Goal: Information Seeking & Learning: Learn about a topic

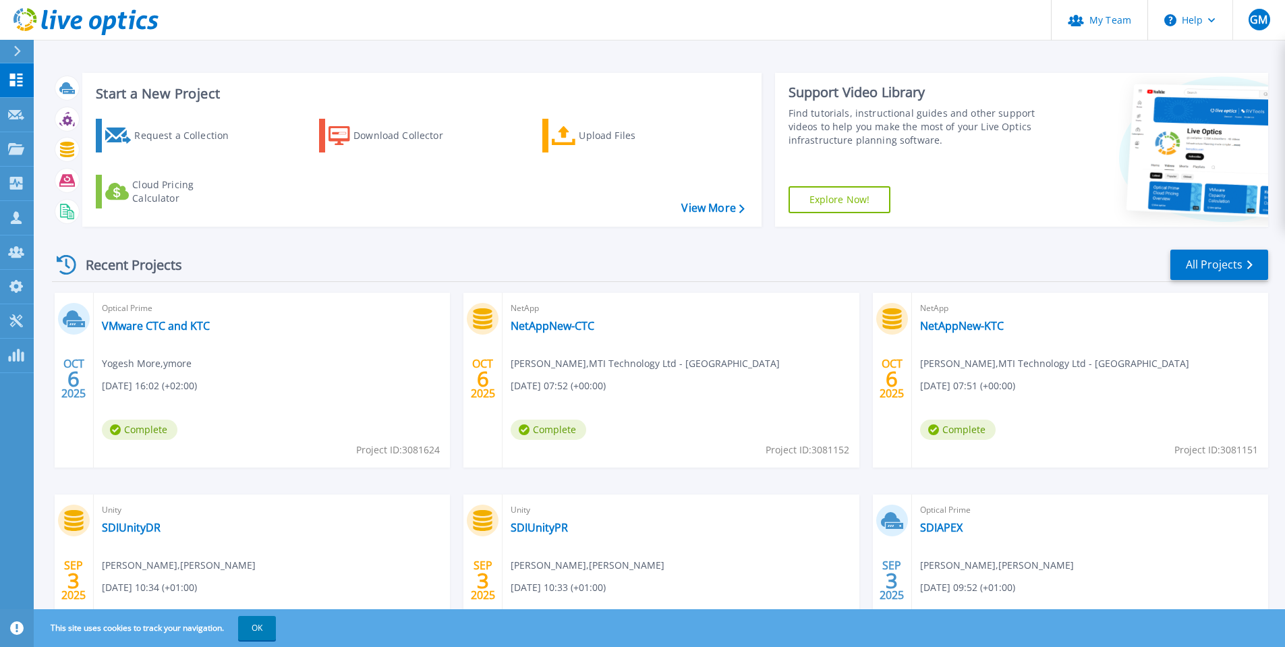
click at [24, 55] on div at bounding box center [23, 51] width 22 height 23
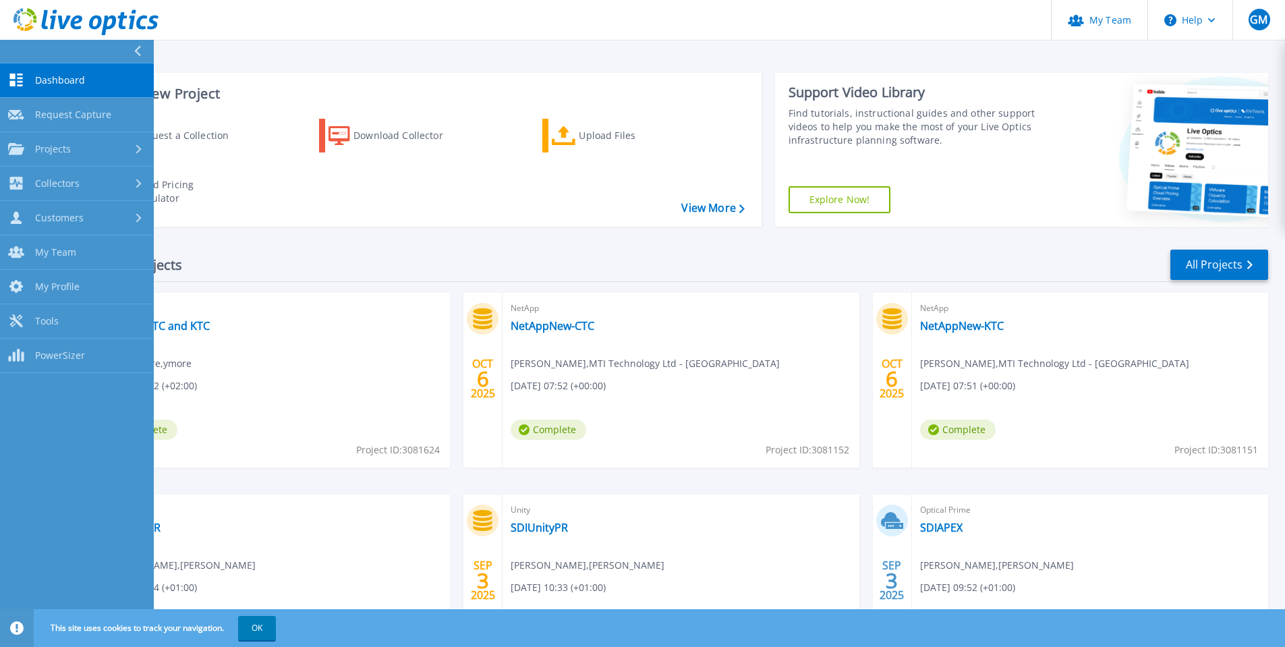
click at [72, 80] on span "Dashboard" at bounding box center [60, 80] width 50 height 12
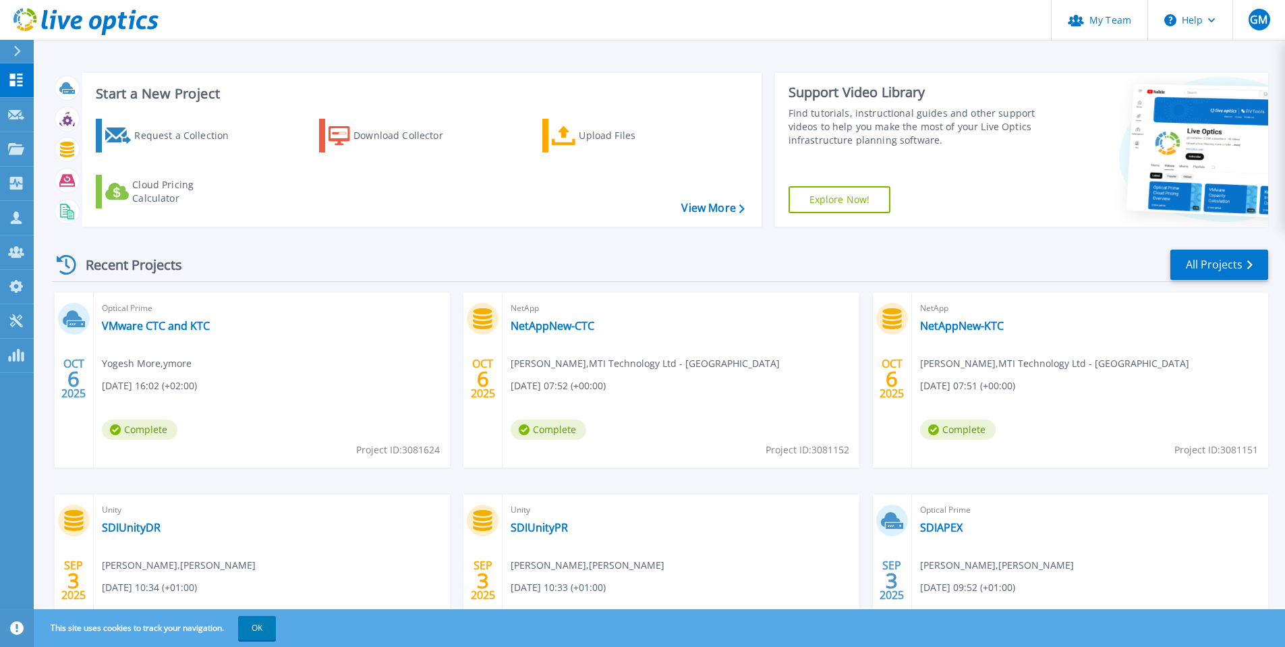
click at [17, 51] on icon at bounding box center [16, 51] width 7 height 11
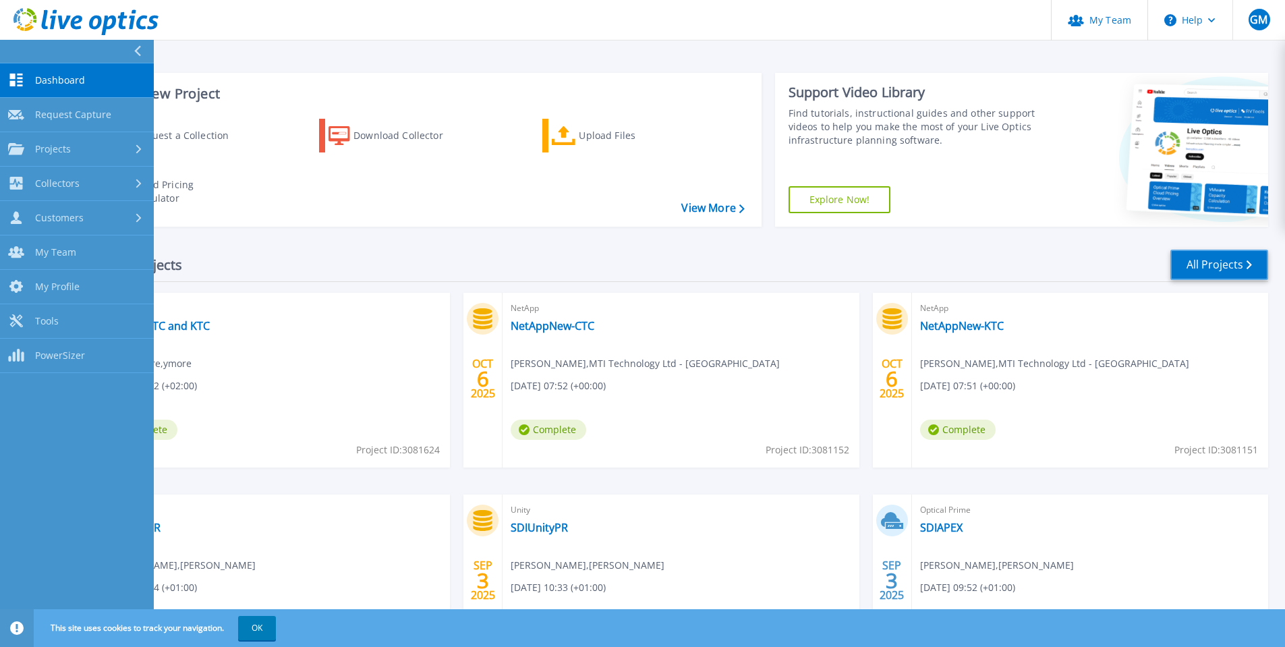
click at [1218, 273] on link "All Projects" at bounding box center [1219, 265] width 98 height 30
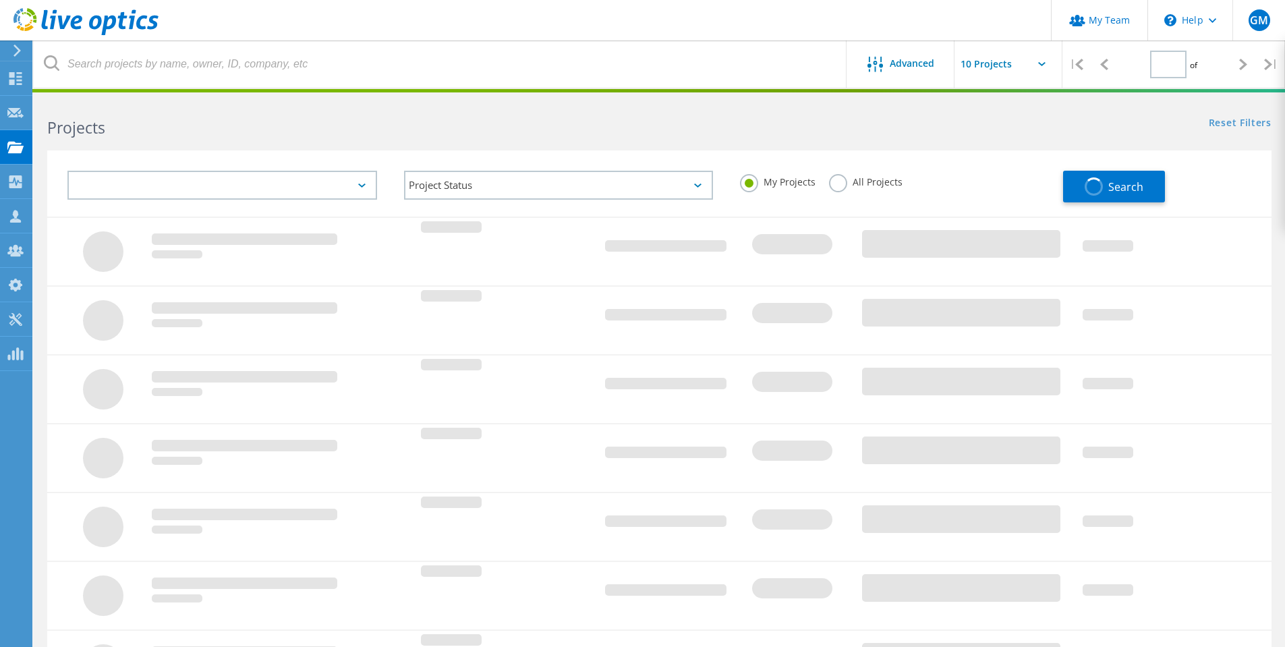
type input "1"
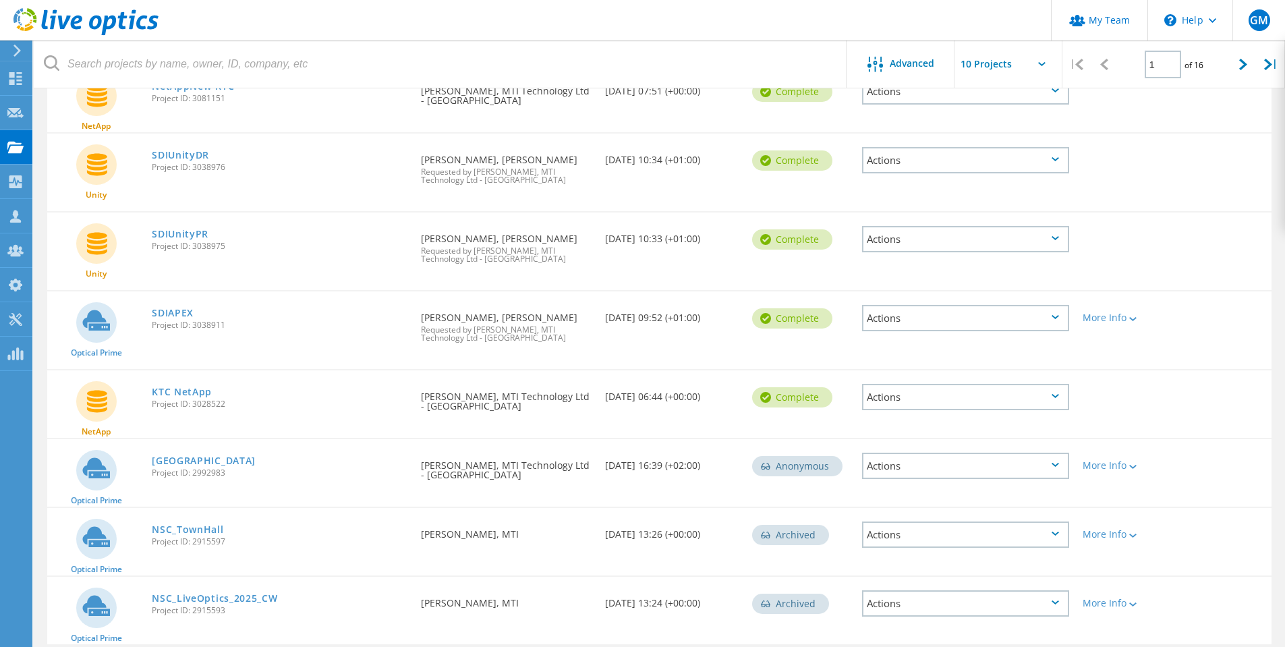
scroll to position [337, 0]
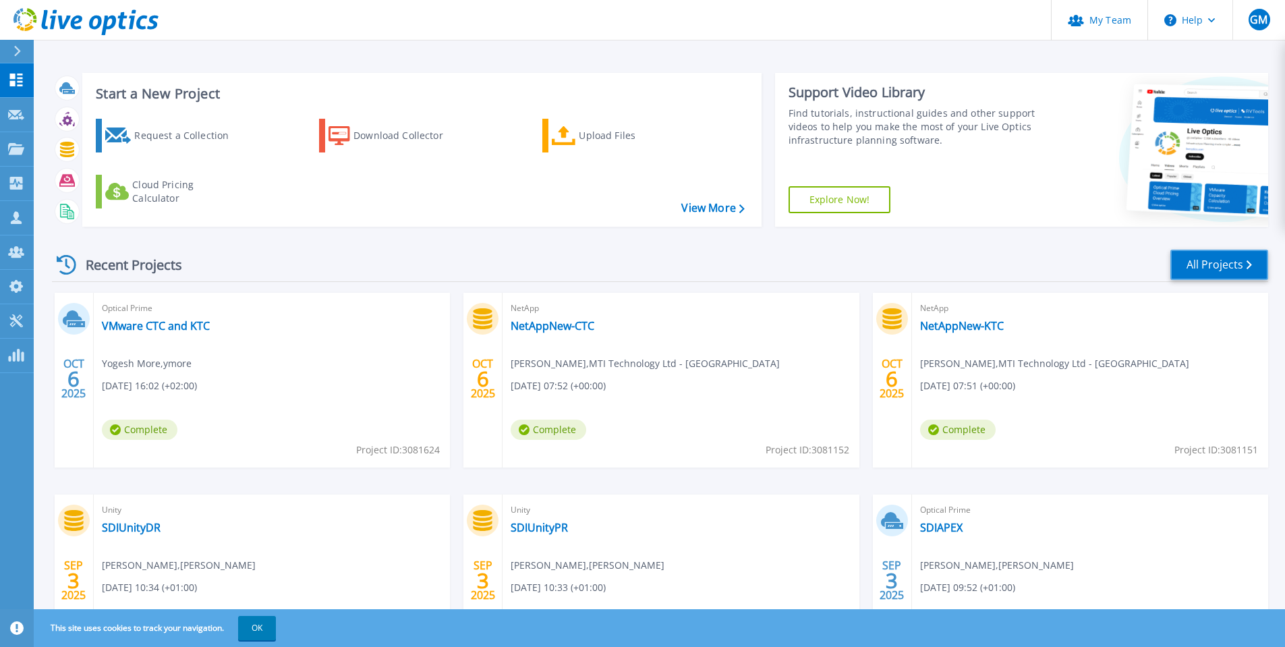
click at [1201, 270] on link "All Projects" at bounding box center [1219, 265] width 98 height 30
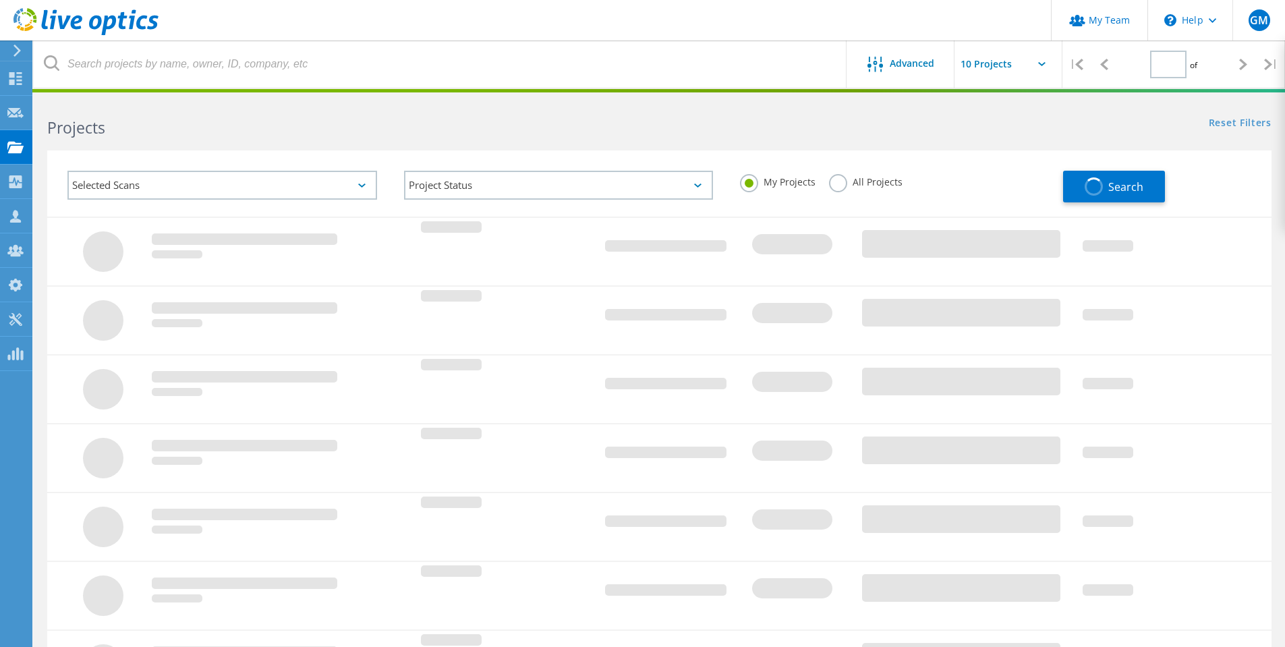
type input "1"
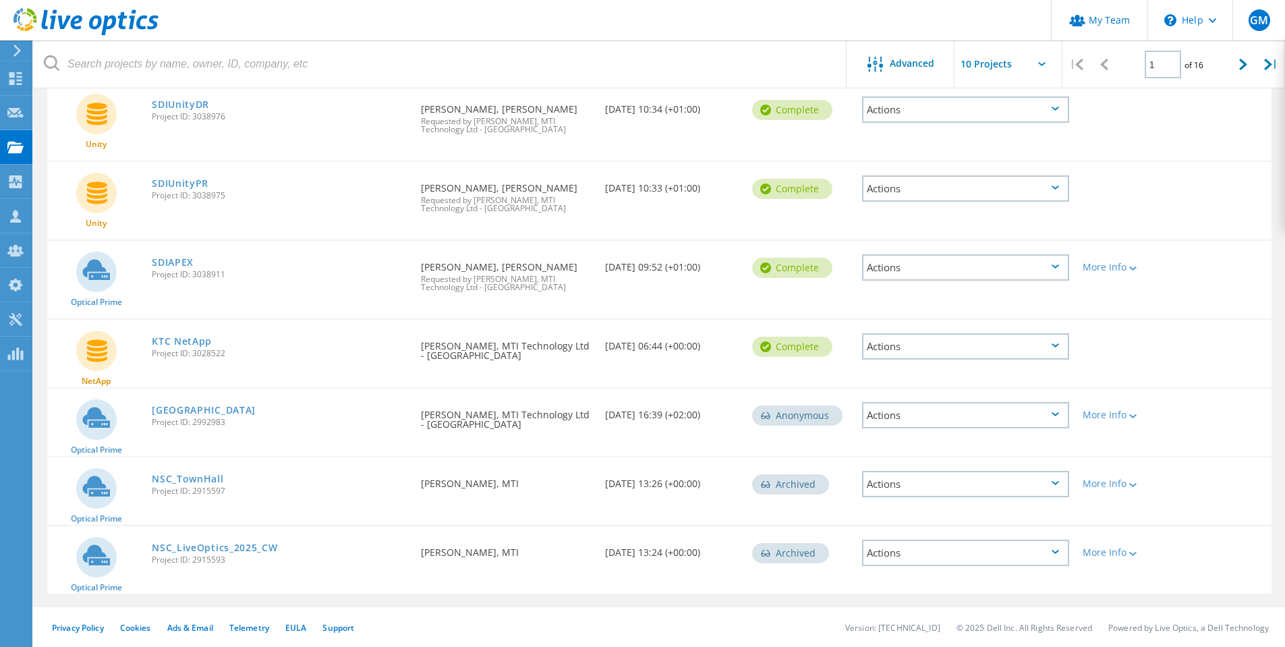
scroll to position [383, 0]
click at [181, 405] on link "[GEOGRAPHIC_DATA]" at bounding box center [204, 409] width 104 height 9
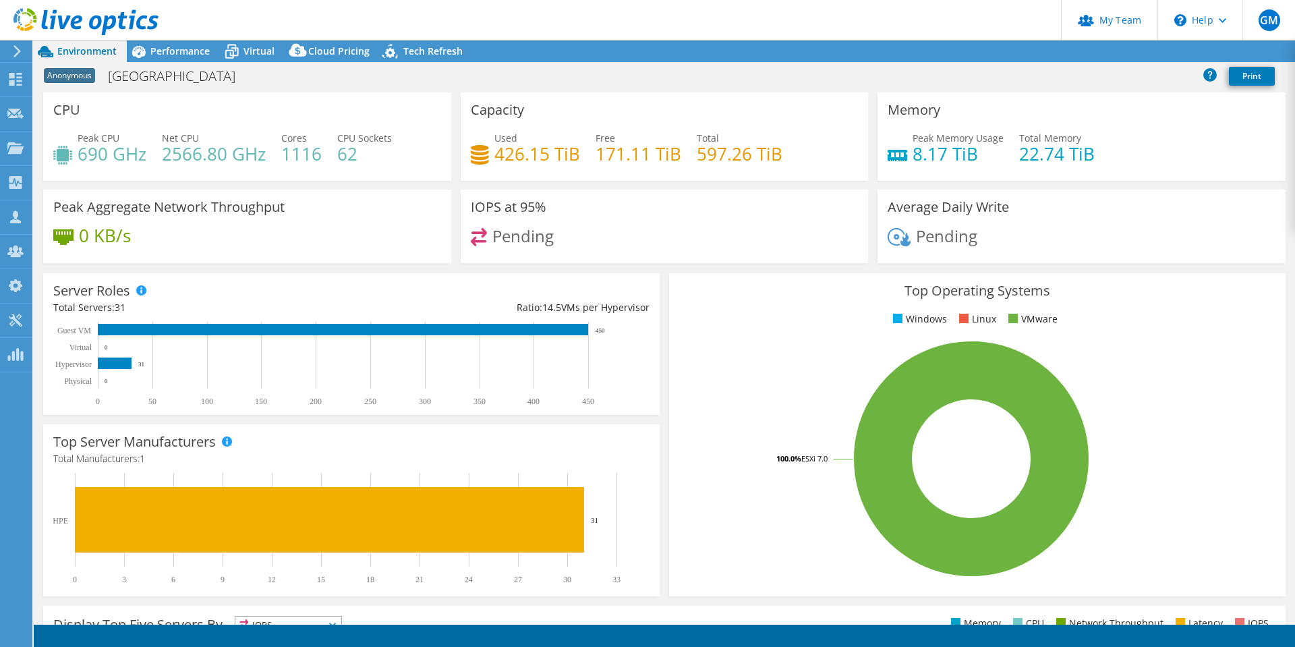
select select "USD"
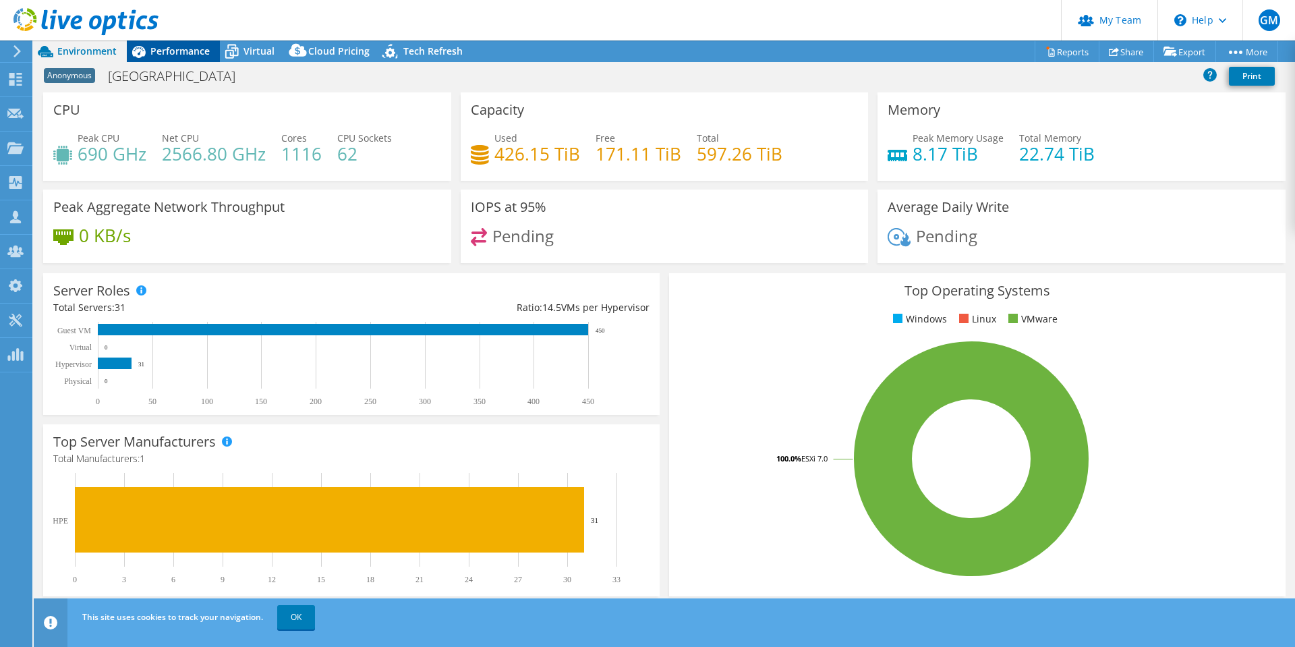
click at [175, 55] on span "Performance" at bounding box center [179, 51] width 59 height 13
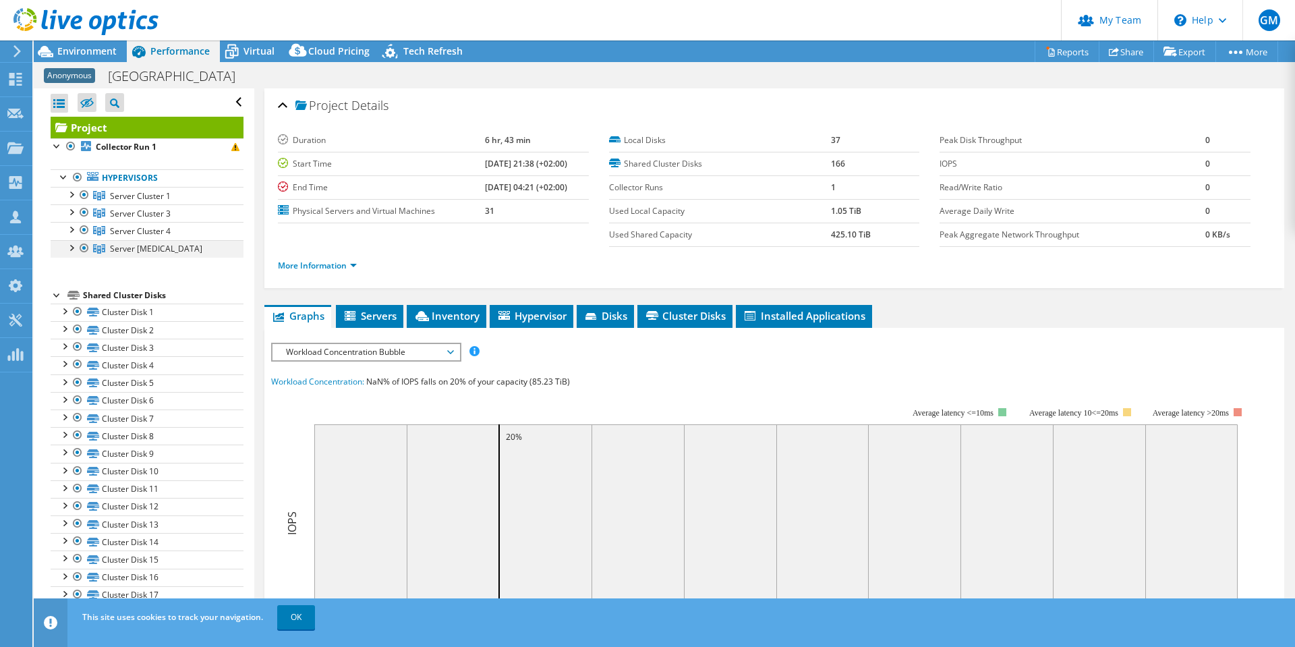
click at [70, 244] on div at bounding box center [70, 246] width 13 height 13
click at [70, 229] on div at bounding box center [70, 228] width 13 height 13
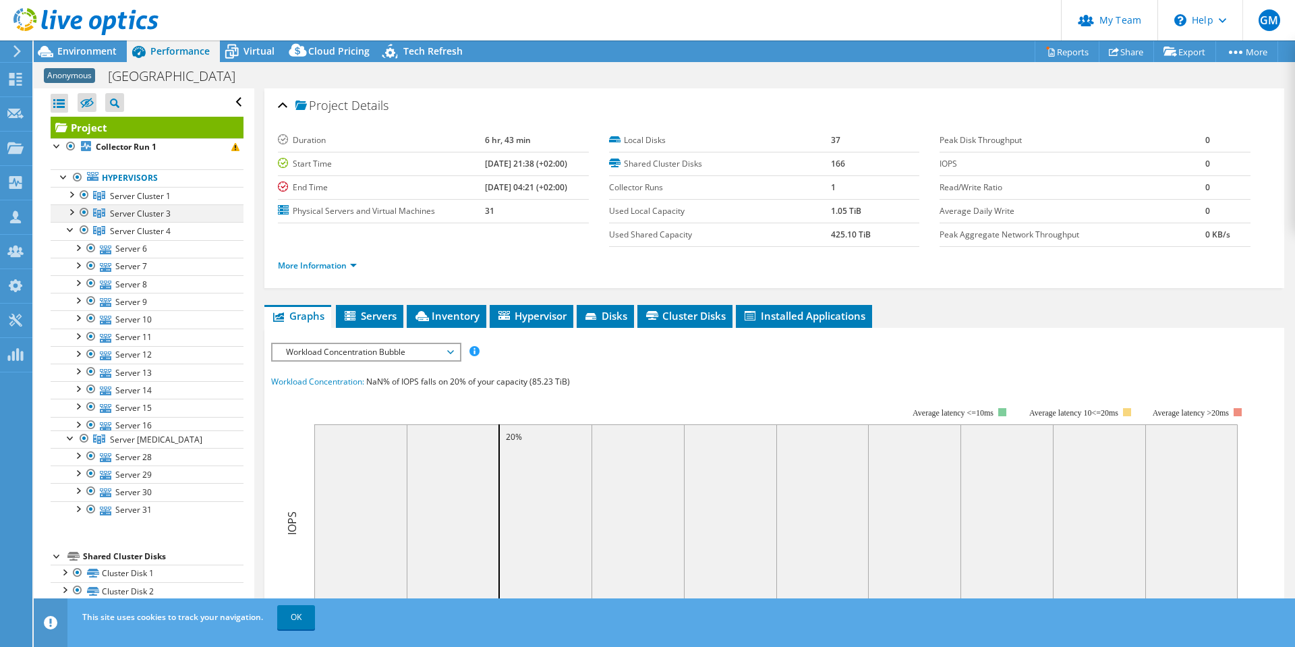
drag, startPoint x: 69, startPoint y: 217, endPoint x: 69, endPoint y: 202, distance: 15.5
click at [69, 215] on div at bounding box center [70, 210] width 13 height 13
click at [71, 192] on div at bounding box center [70, 193] width 13 height 13
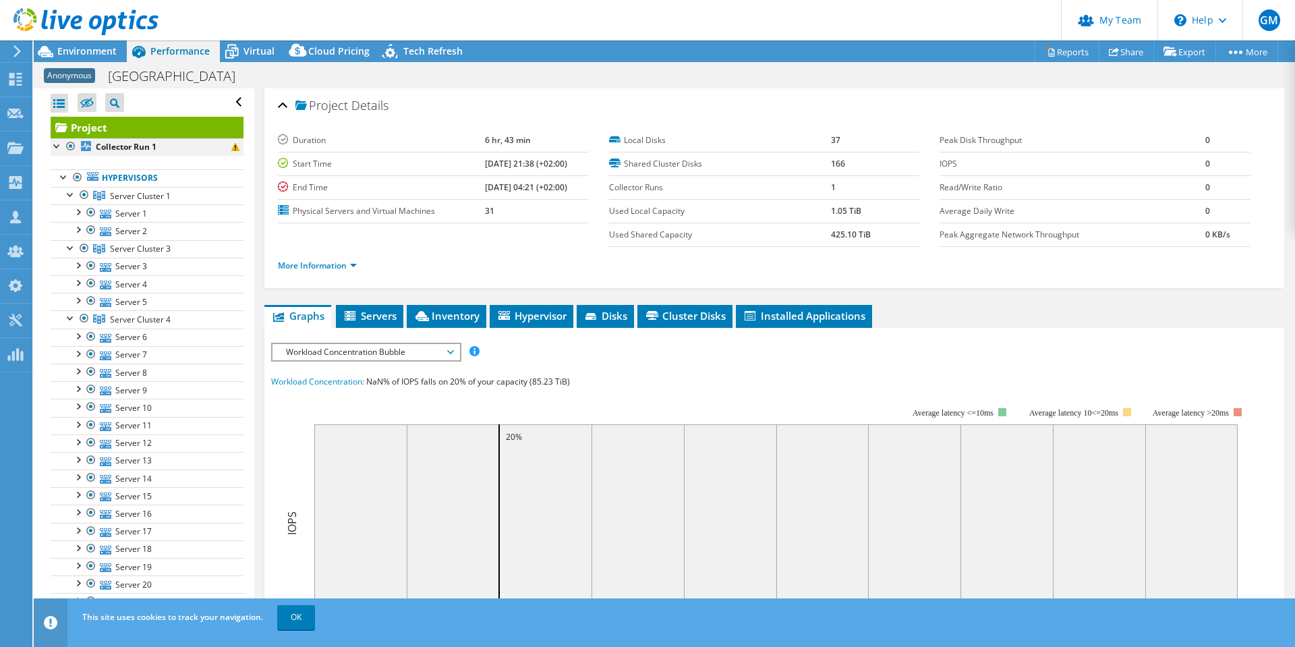
click at [55, 145] on div at bounding box center [57, 144] width 13 height 13
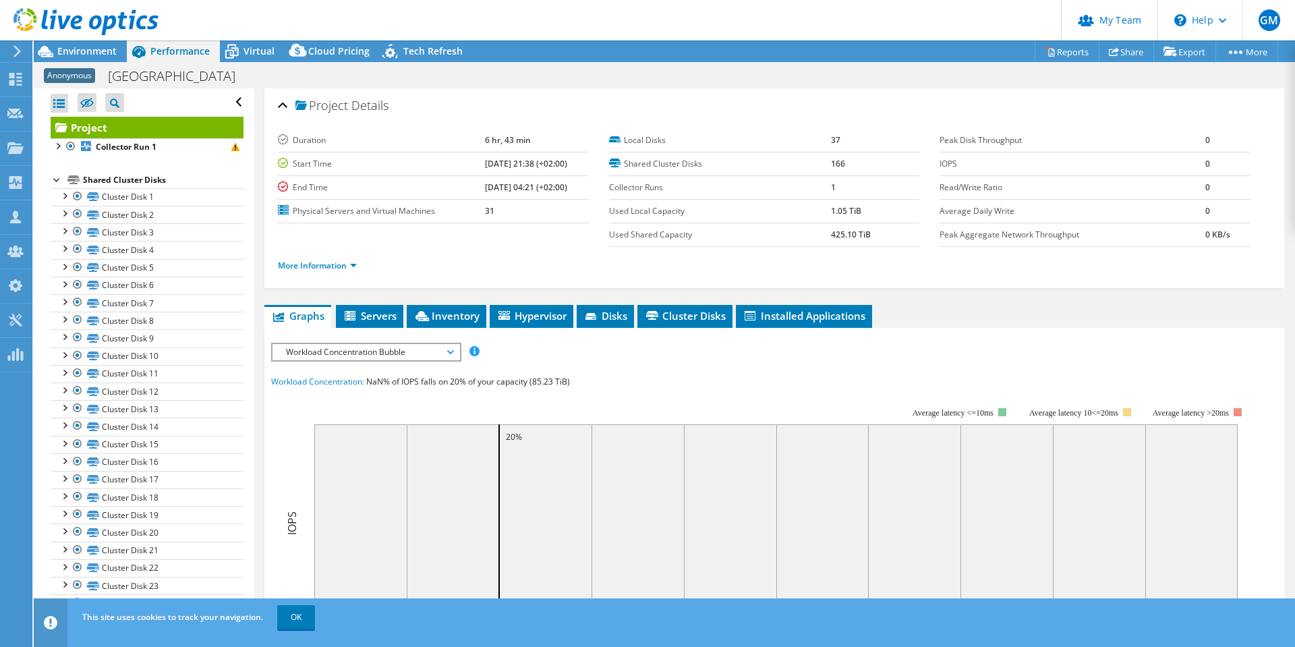
click at [54, 173] on div at bounding box center [57, 178] width 13 height 13
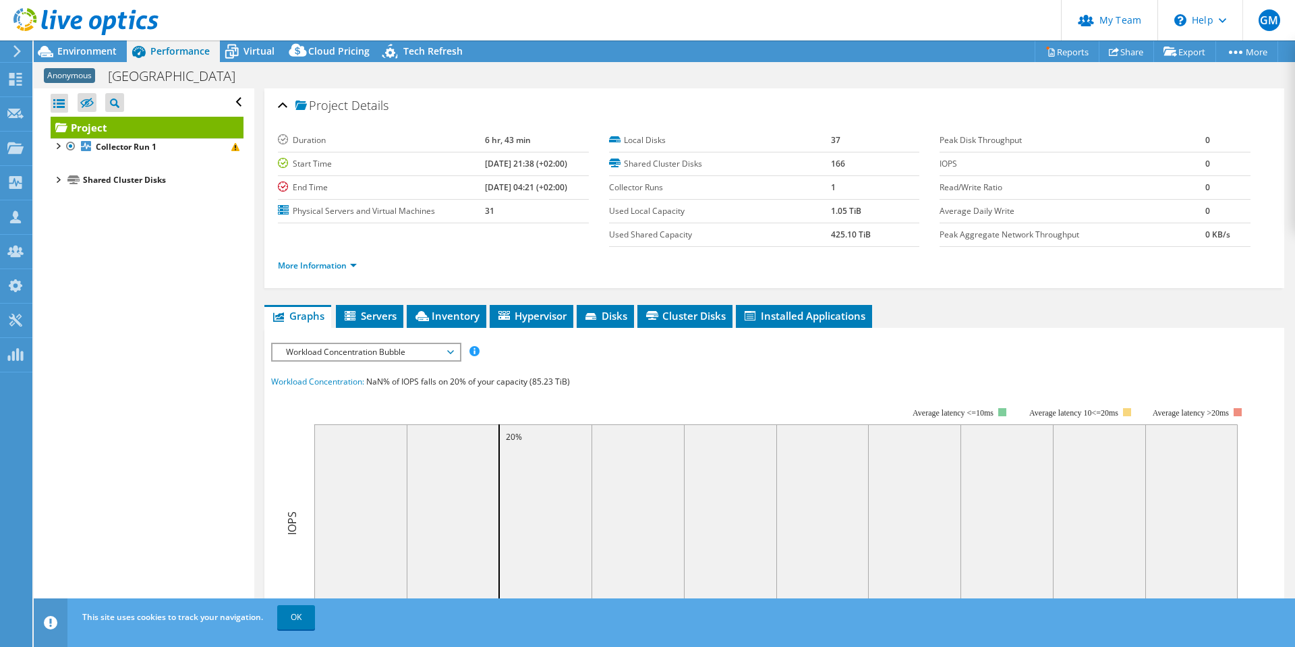
click at [105, 44] on div at bounding box center [79, 22] width 159 height 45
click at [91, 52] on span "Environment" at bounding box center [86, 51] width 59 height 13
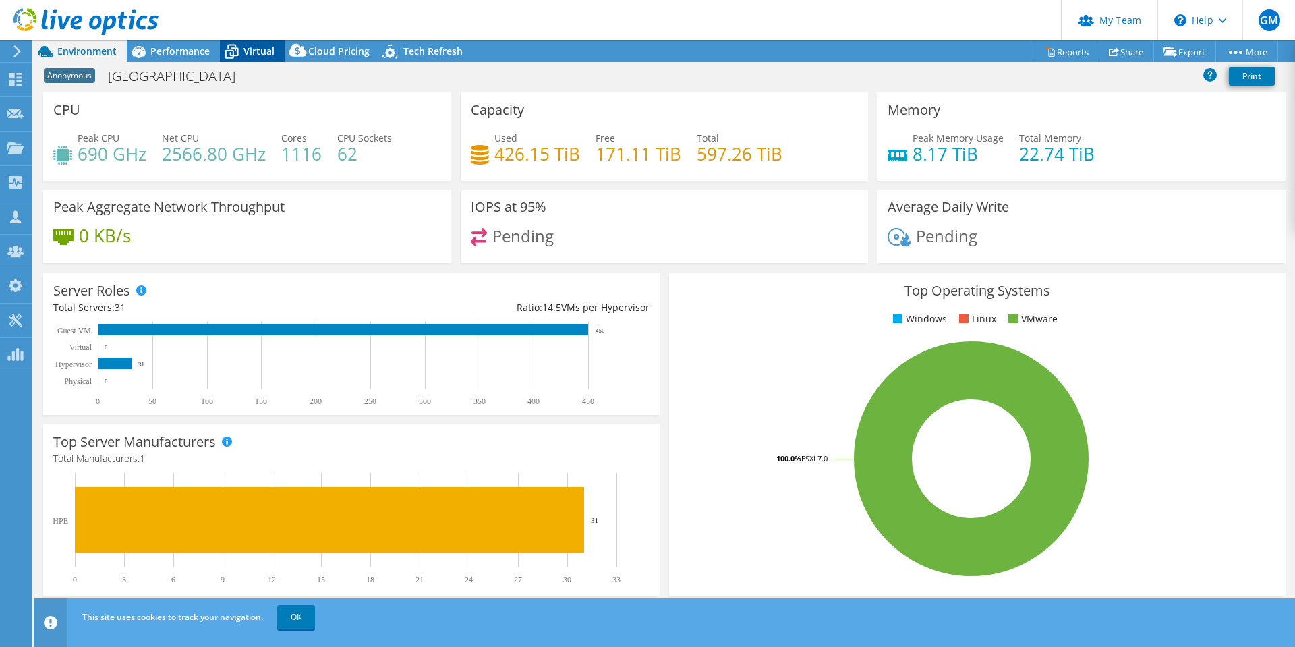
click at [256, 47] on span "Virtual" at bounding box center [259, 51] width 31 height 13
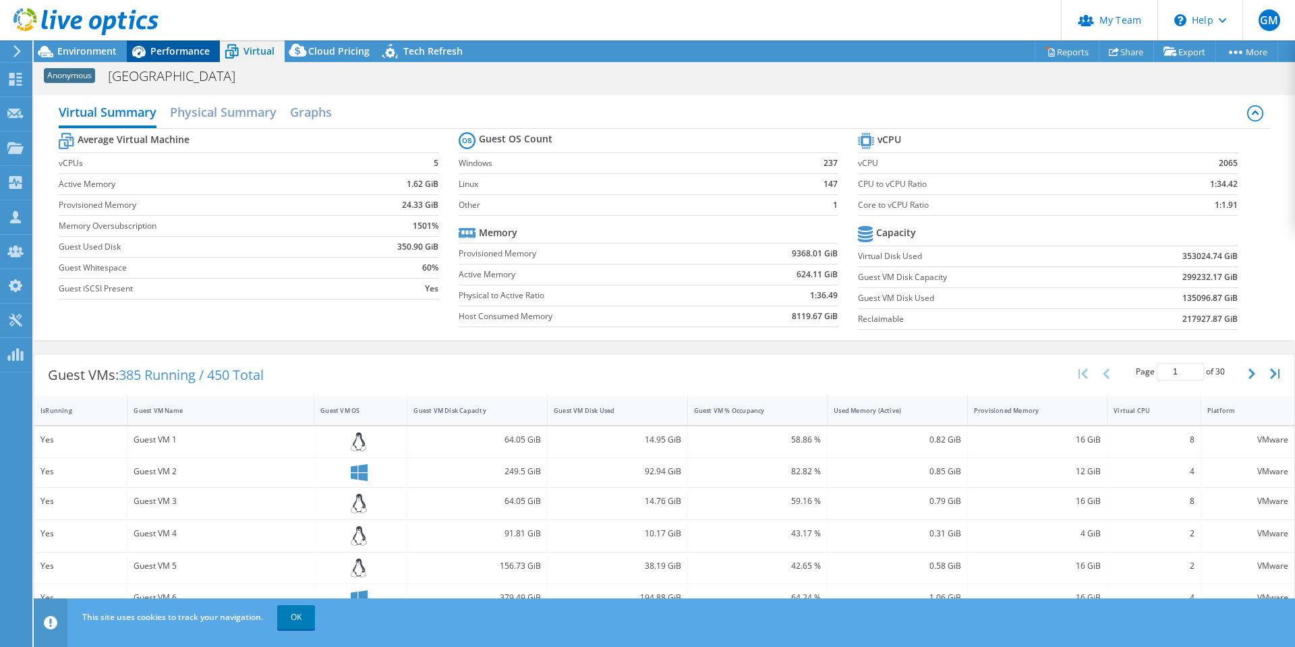
click at [160, 46] on span "Performance" at bounding box center [179, 51] width 59 height 13
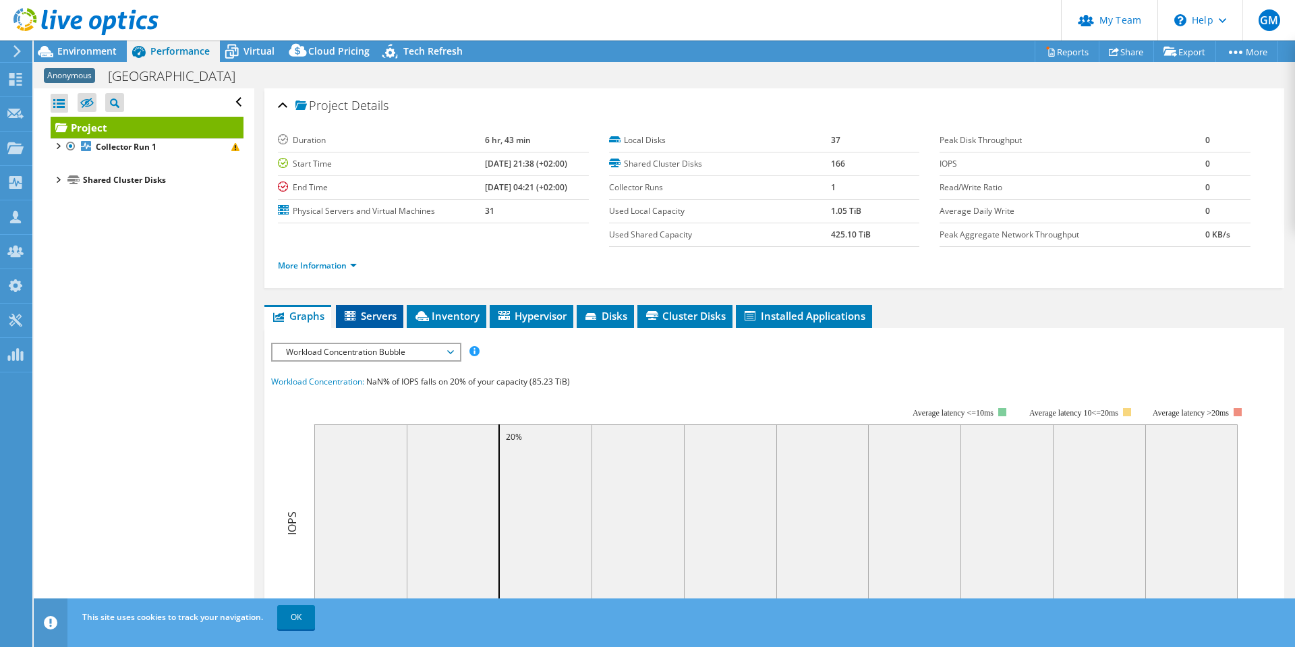
click at [390, 322] on span "Servers" at bounding box center [370, 315] width 54 height 13
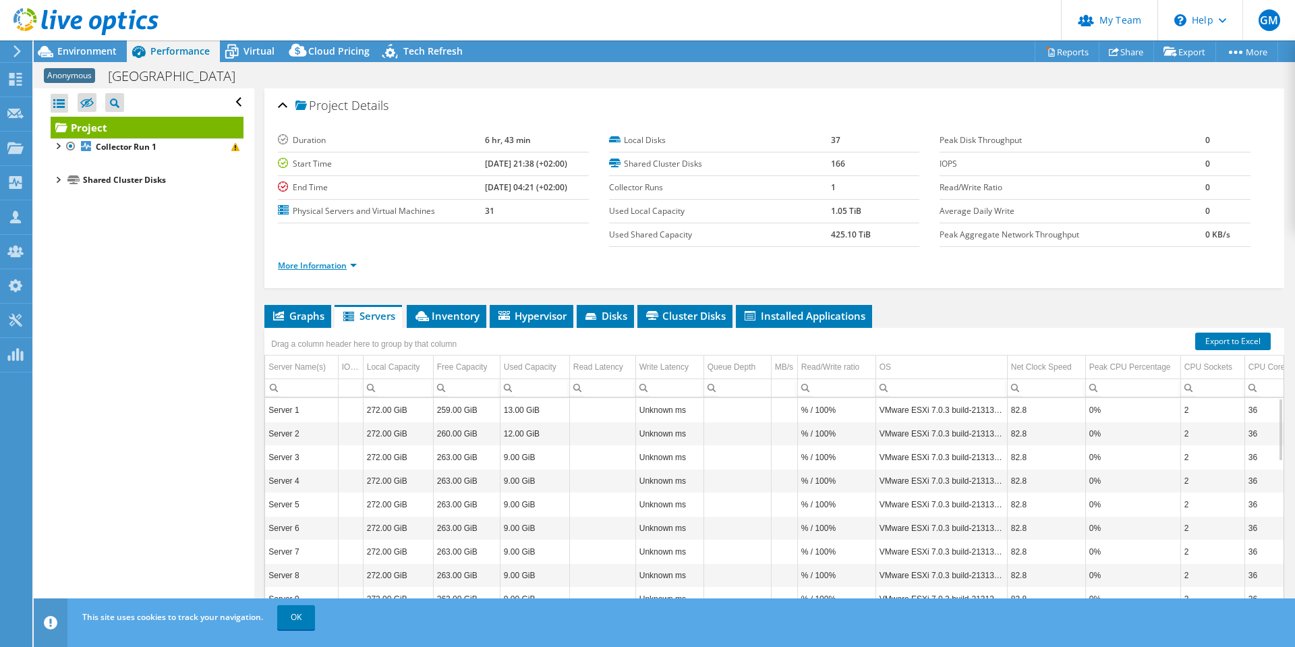
click at [325, 264] on link "More Information" at bounding box center [317, 265] width 79 height 11
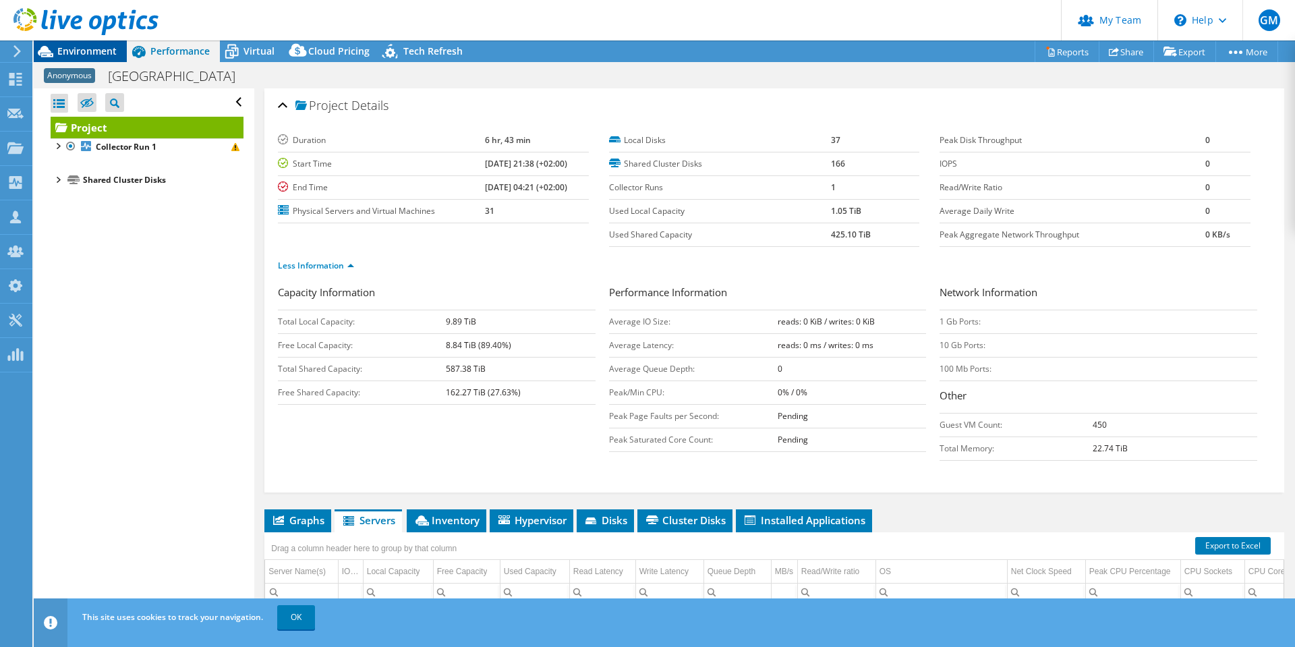
click at [61, 52] on span "Environment" at bounding box center [86, 51] width 59 height 13
